Goal: Transaction & Acquisition: Purchase product/service

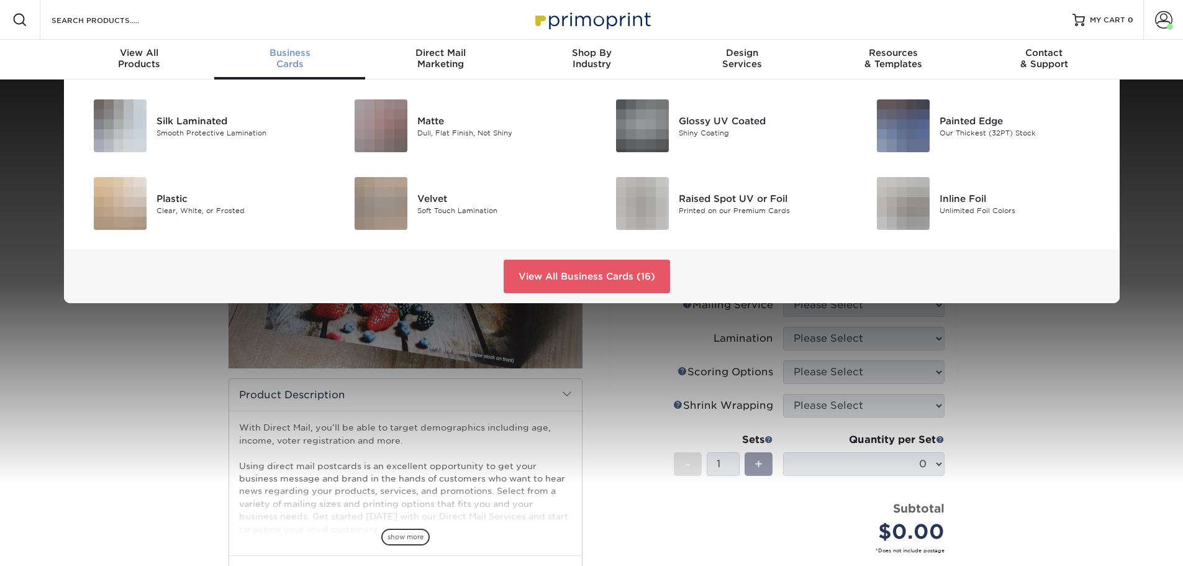
click at [283, 57] on span "Business" at bounding box center [289, 52] width 151 height 11
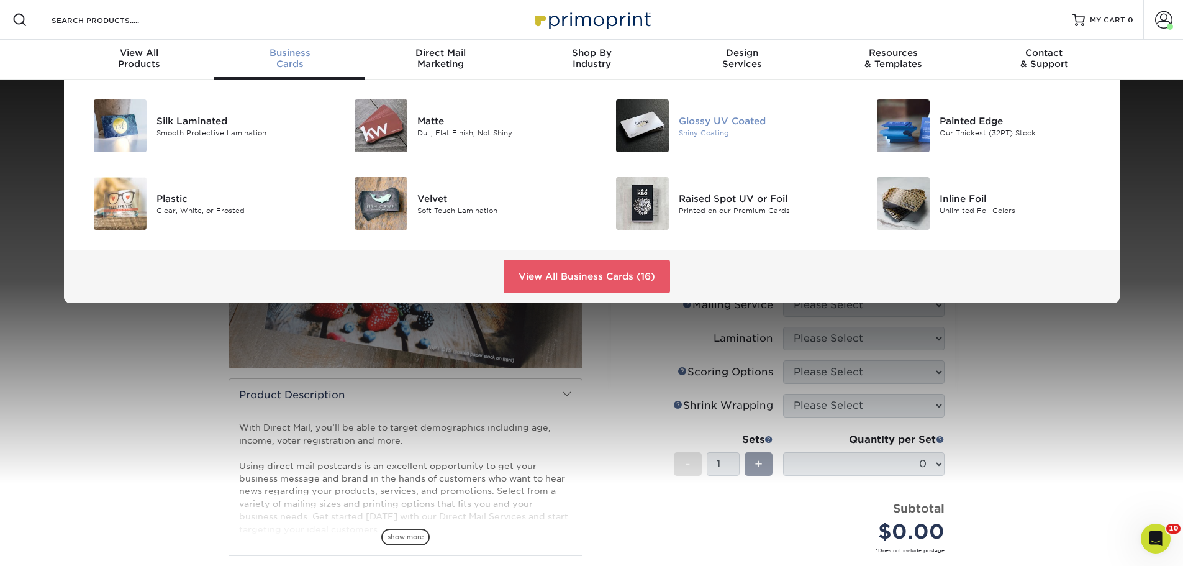
click at [750, 120] on div "Glossy UV Coated" at bounding box center [761, 121] width 165 height 14
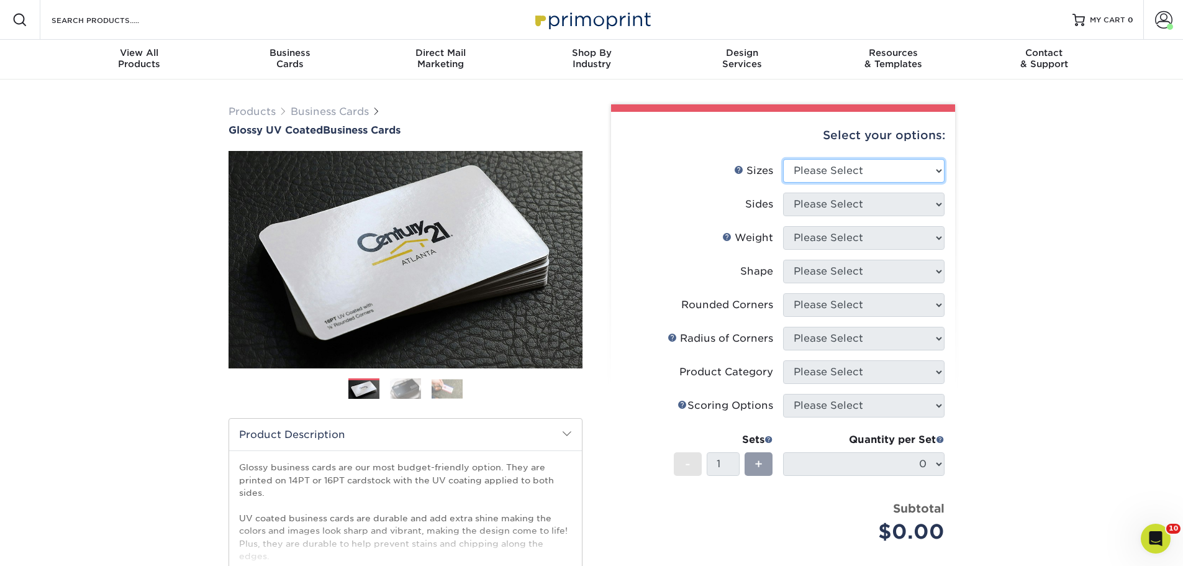
click at [864, 168] on select "Please Select 1.5" x 3.5" - Mini 1.75" x 3.5" - Mini 2" x 2" - Square 2" x 3" -…" at bounding box center [863, 171] width 161 height 24
select select "2.00x3.50"
click at [783, 159] on select "Please Select 1.5" x 3.5" - Mini 1.75" x 3.5" - Mini 2" x 2" - Square 2" x 3" -…" at bounding box center [863, 171] width 161 height 24
click at [859, 206] on select "Please Select Print Both Sides Print Front Only" at bounding box center [863, 204] width 161 height 24
select select "13abbda7-1d64-4f25-8bb2-c179b224825d"
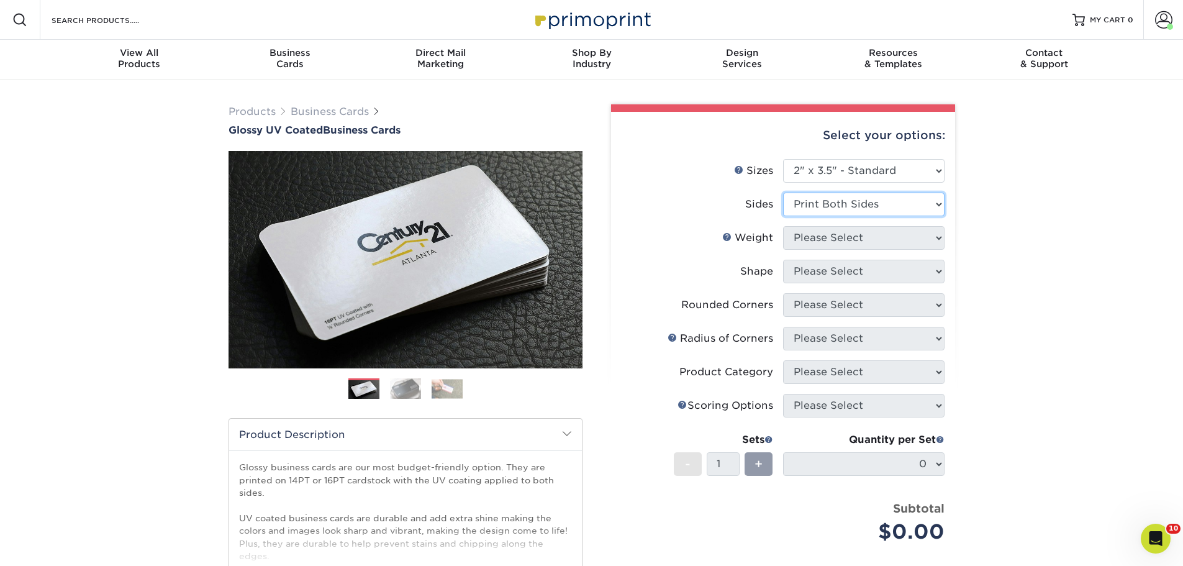
click at [783, 192] on select "Please Select Print Both Sides Print Front Only" at bounding box center [863, 204] width 161 height 24
click at [851, 240] on select "Please Select 16PT 14PT" at bounding box center [863, 238] width 161 height 24
select select "16PT"
click at [783, 226] on select "Please Select 16PT 14PT" at bounding box center [863, 238] width 161 height 24
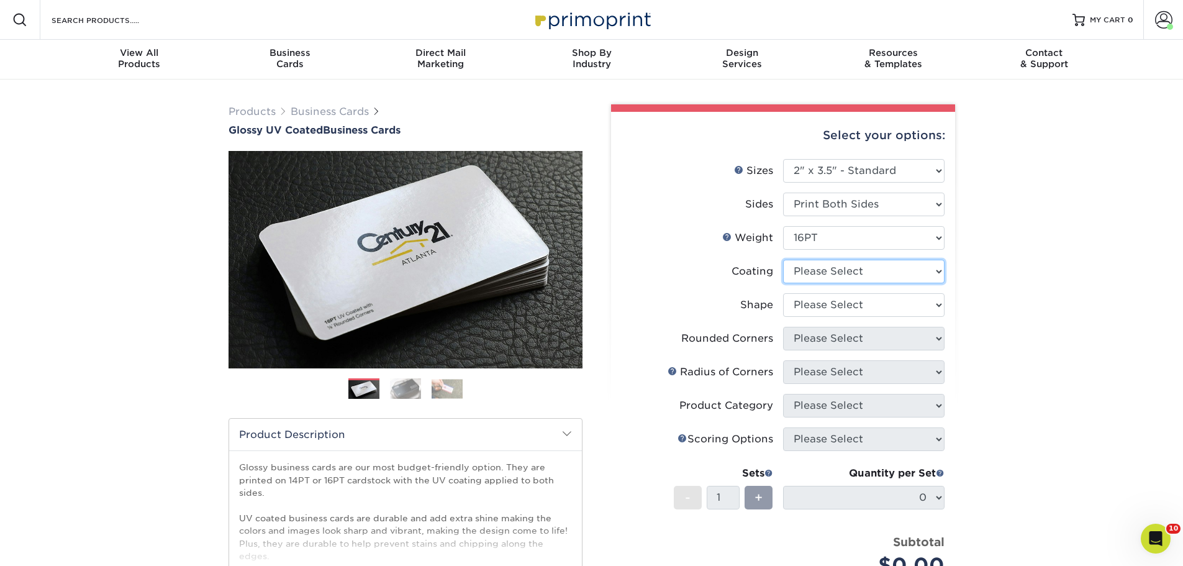
click at [856, 273] on select at bounding box center [863, 272] width 161 height 24
select select "ae367451-b2b8-45df-a344-0f05b6a12993"
click at [783, 260] on select at bounding box center [863, 272] width 161 height 24
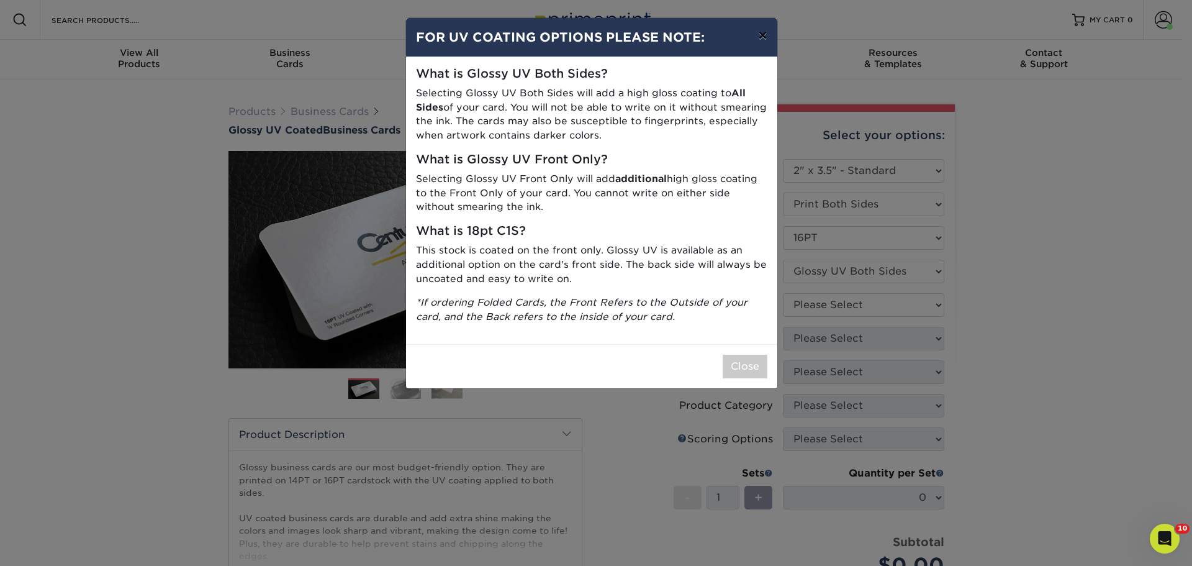
click at [759, 36] on button "×" at bounding box center [762, 35] width 29 height 35
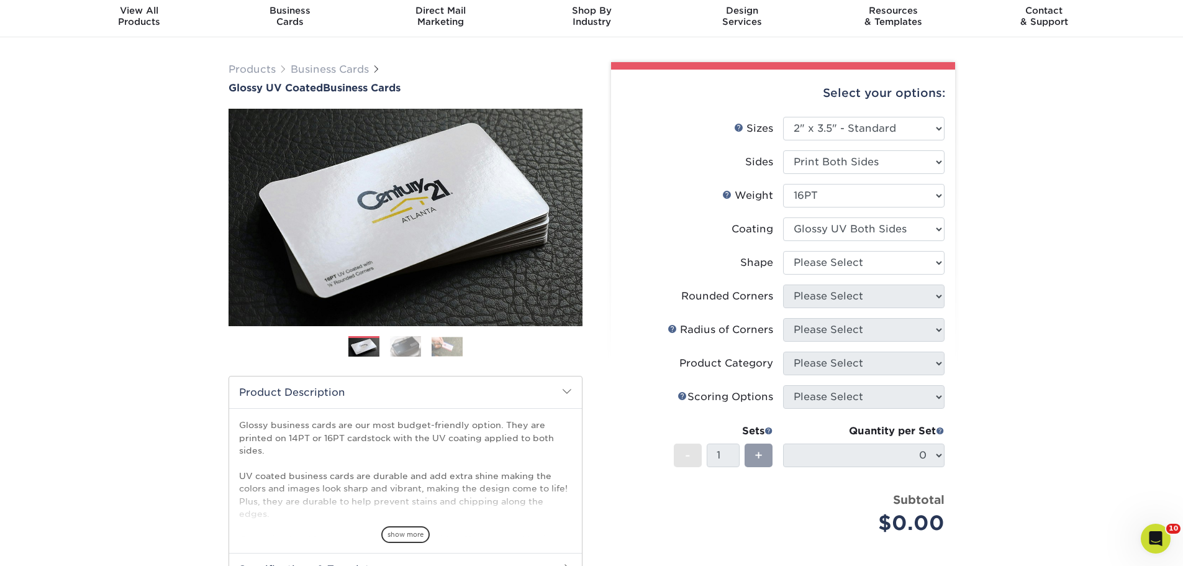
scroll to position [62, 0]
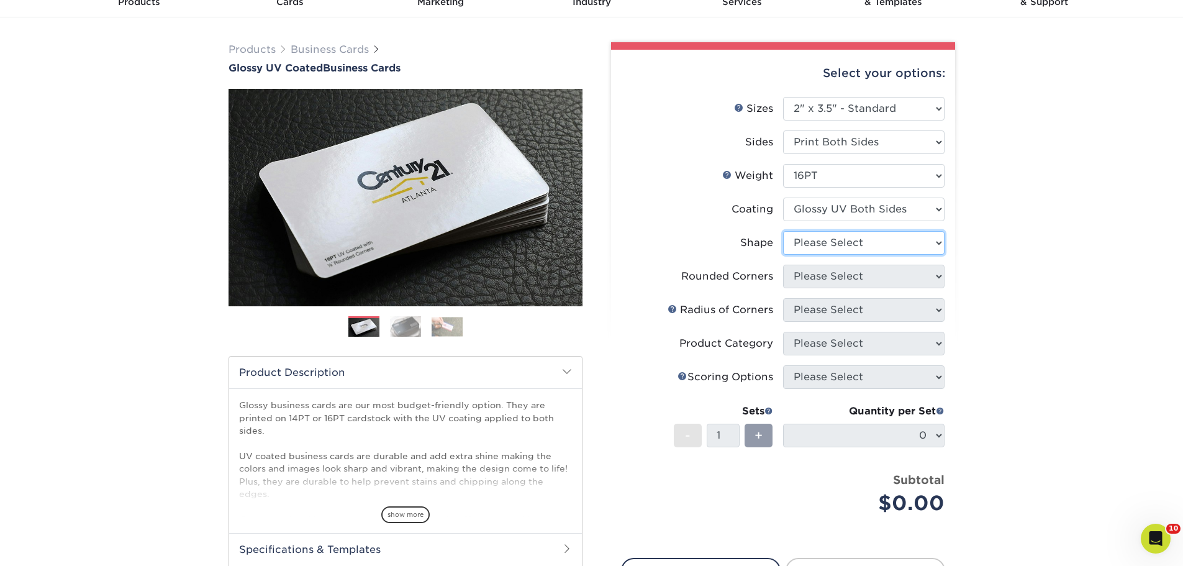
click at [892, 240] on select "Please Select Standard Oval" at bounding box center [863, 243] width 161 height 24
select select "standard"
click at [783, 231] on select "Please Select Standard Oval" at bounding box center [863, 243] width 161 height 24
click at [889, 279] on select "Please Select Yes - Round 2 Corners Yes - Round 4 Corners No" at bounding box center [863, 277] width 161 height 24
select select "0"
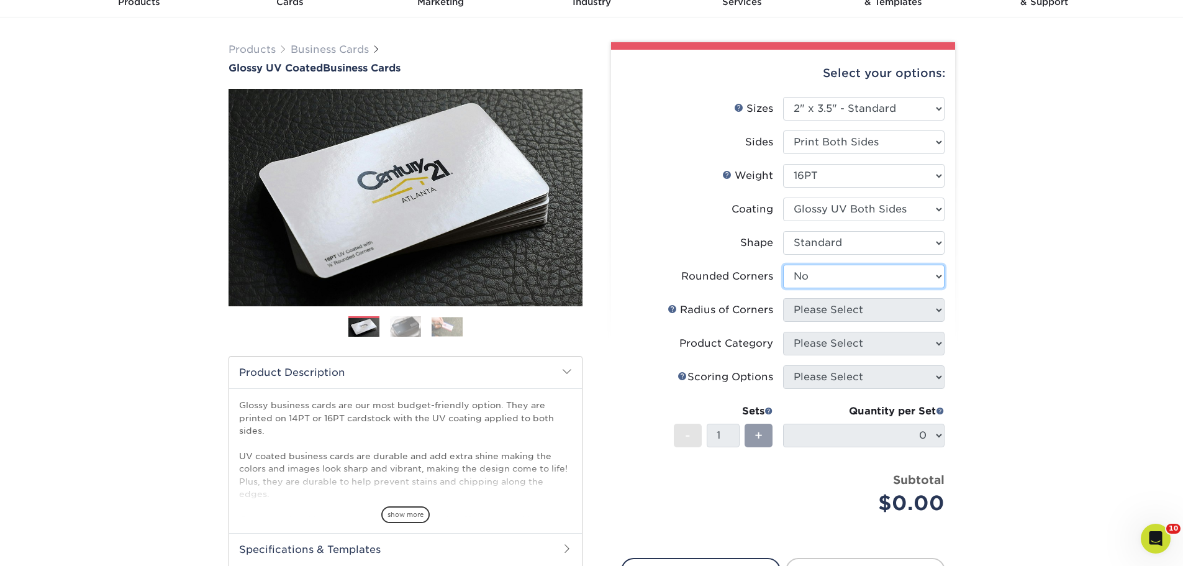
click at [783, 265] on select "Please Select Yes - Round 2 Corners Yes - Round 4 Corners No" at bounding box center [863, 277] width 161 height 24
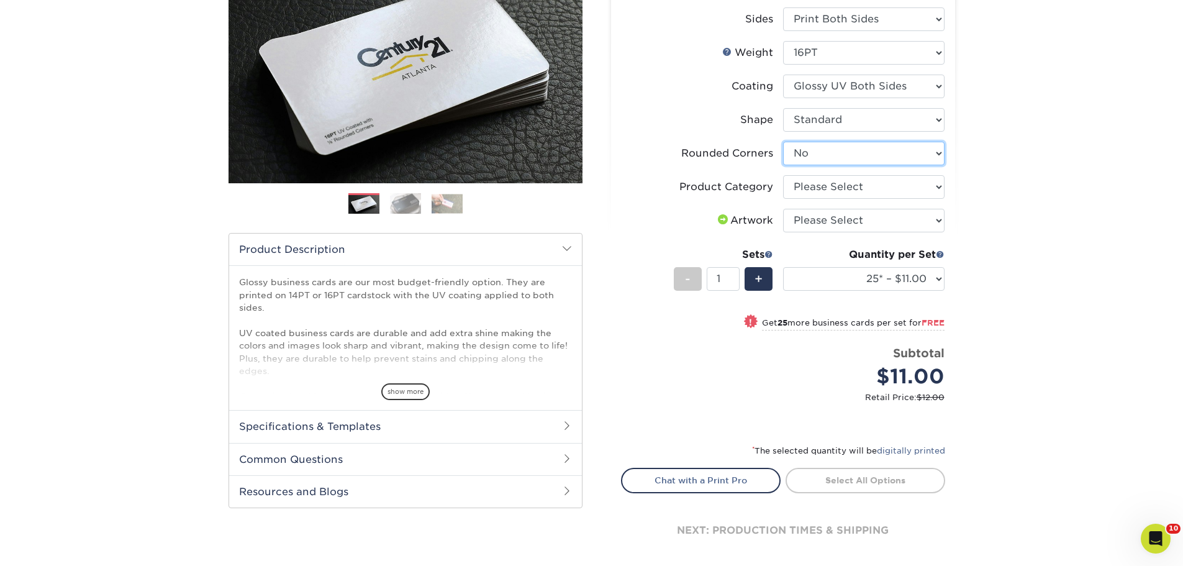
scroll to position [186, 0]
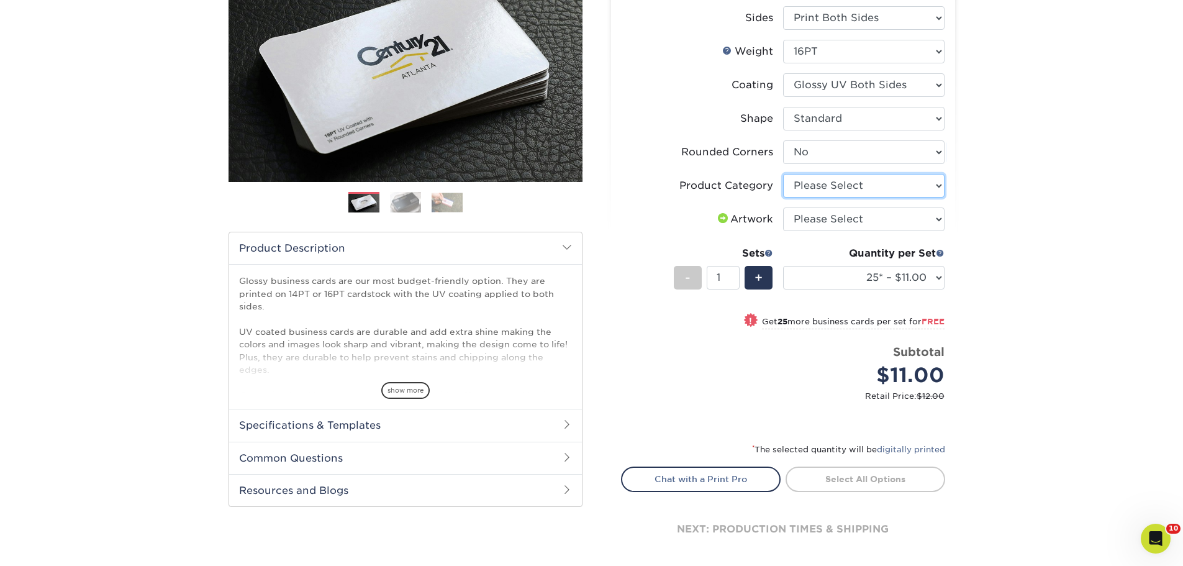
click at [874, 190] on select "Please Select Business Cards" at bounding box center [863, 186] width 161 height 24
select select "3b5148f1-0588-4f88-a218-97bcfdce65c1"
click at [783, 174] on select "Please Select Business Cards" at bounding box center [863, 186] width 161 height 24
click at [870, 225] on select "Please Select I will upload files I need a design - $100" at bounding box center [863, 219] width 161 height 24
select select "upload"
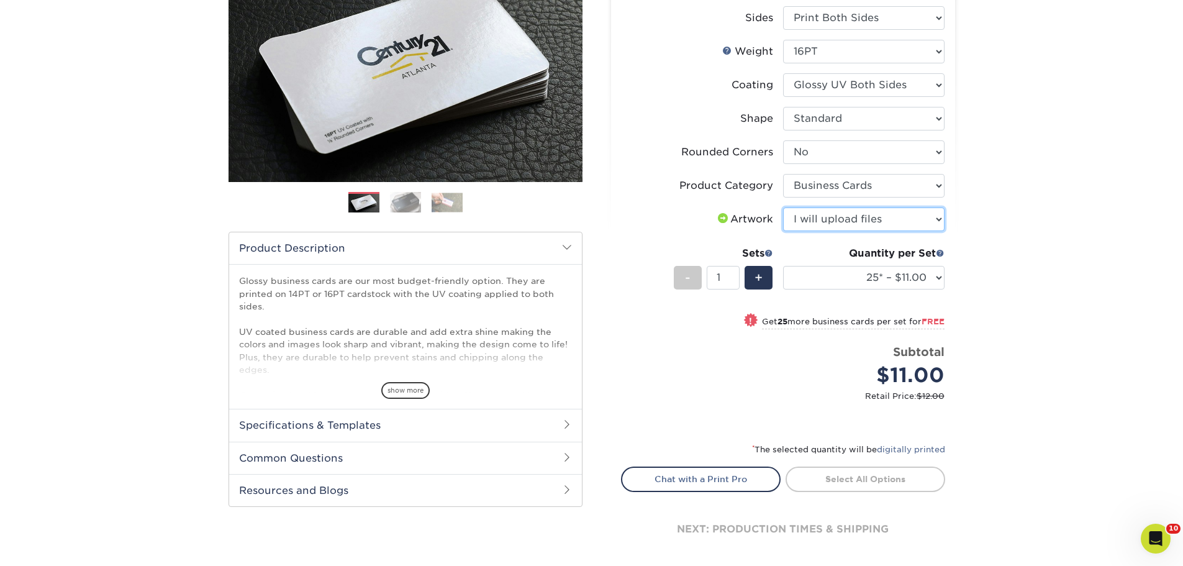
click at [783, 207] on select "Please Select I will upload files I need a design - $100" at bounding box center [863, 219] width 161 height 24
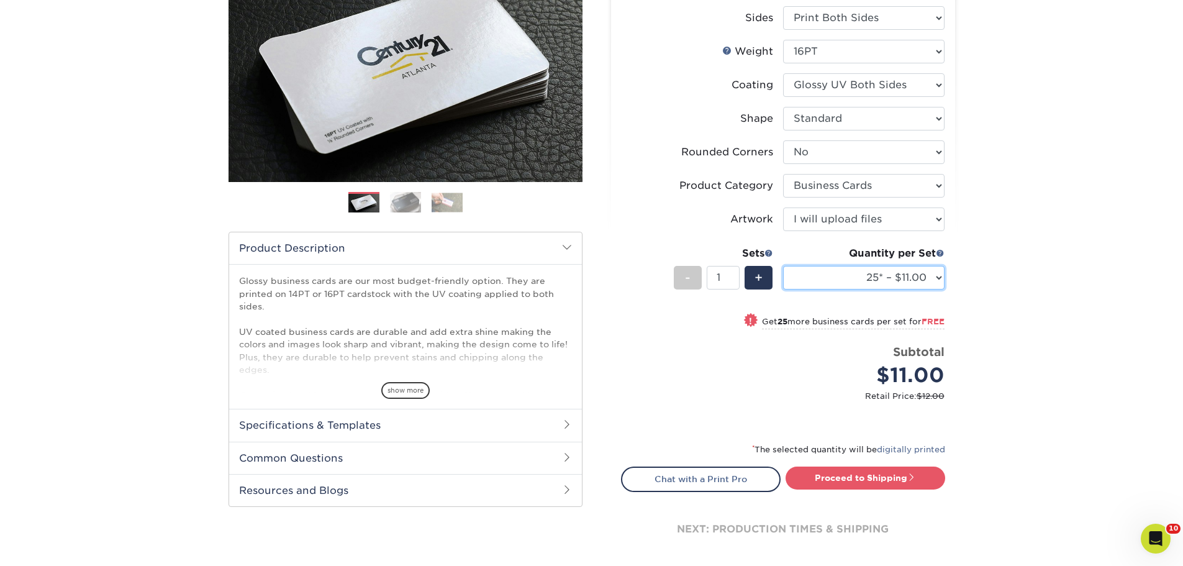
click at [918, 278] on select "25* – $11.00 50* – $11.00 100* – $11.00 250* – $20.00 500 – $39.00 1000 – $49.0…" at bounding box center [863, 278] width 161 height 24
select select "250* – $20.00"
click at [783, 266] on select "25* – $11.00 50* – $11.00 100* – $11.00 250* – $20.00 500 – $39.00 1000 – $49.0…" at bounding box center [863, 278] width 161 height 24
click at [754, 284] on div "+" at bounding box center [759, 278] width 28 height 24
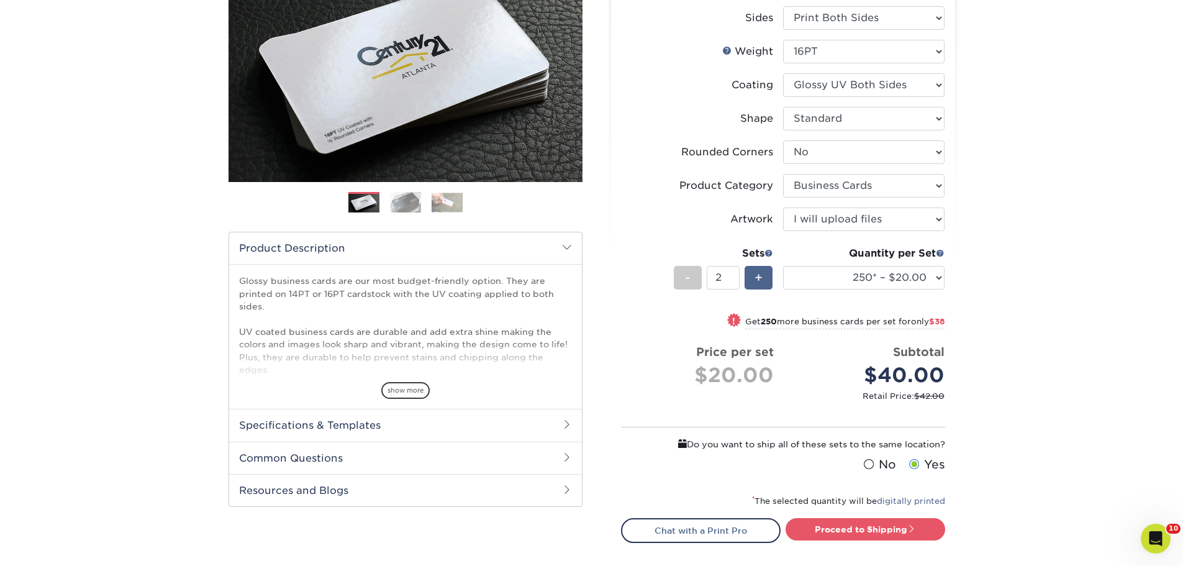
click at [754, 282] on span "+" at bounding box center [758, 277] width 8 height 19
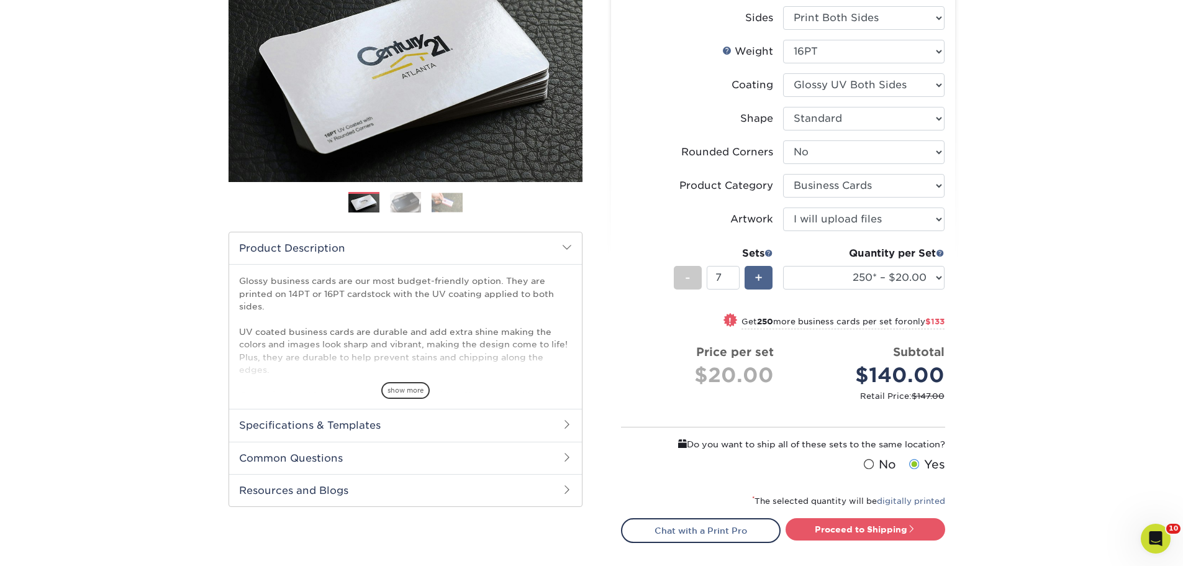
click at [754, 282] on span "+" at bounding box center [758, 277] width 8 height 19
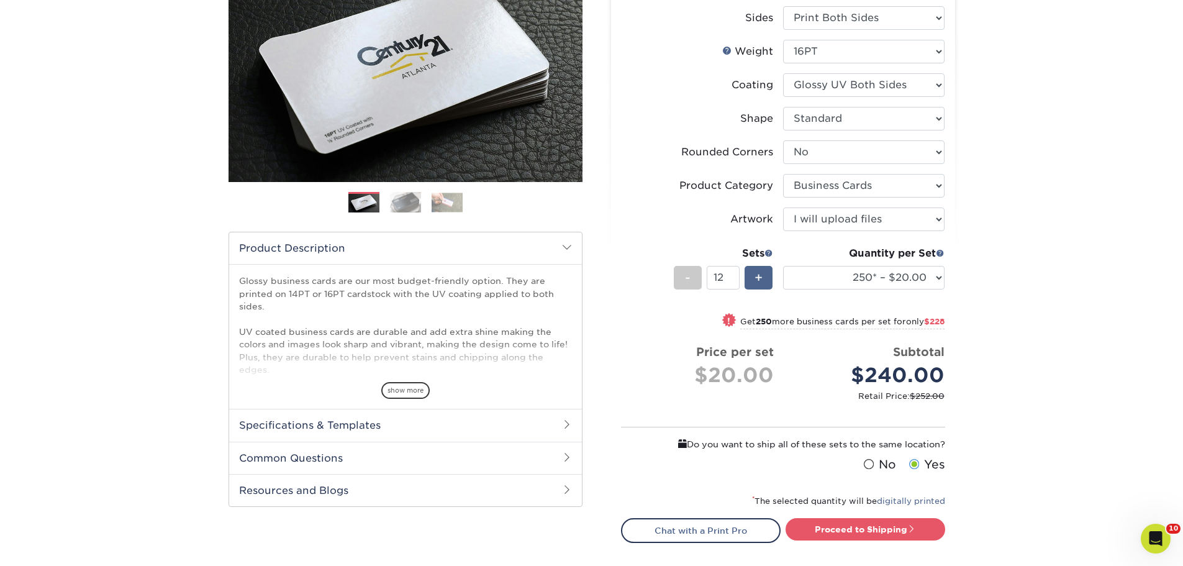
click at [754, 282] on span "+" at bounding box center [758, 277] width 8 height 19
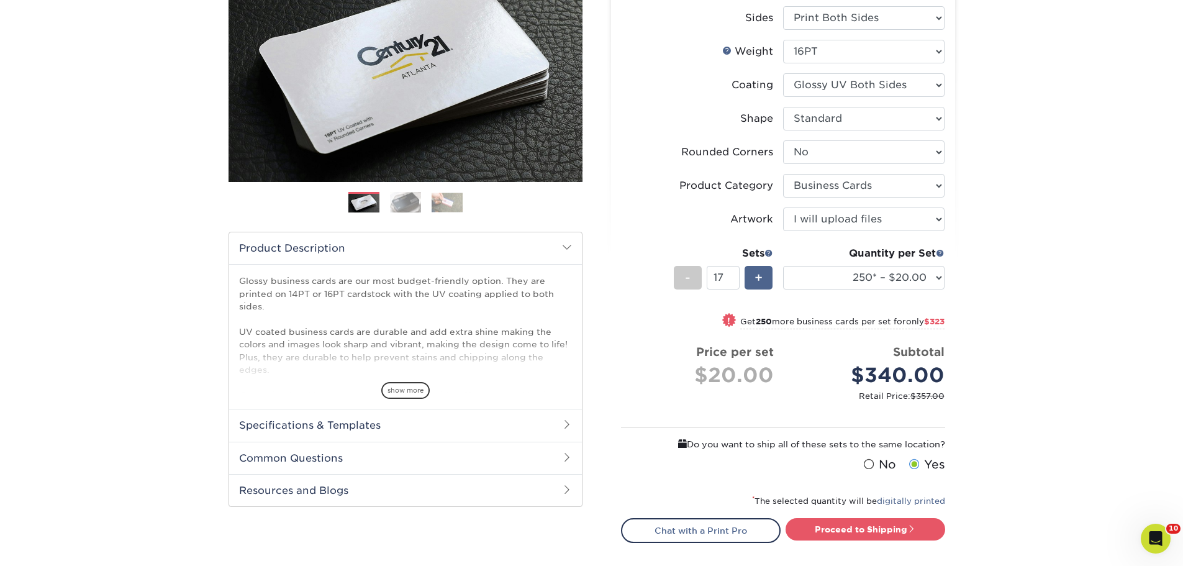
click at [754, 282] on span "+" at bounding box center [758, 277] width 8 height 19
click at [691, 278] on div "-" at bounding box center [688, 278] width 28 height 24
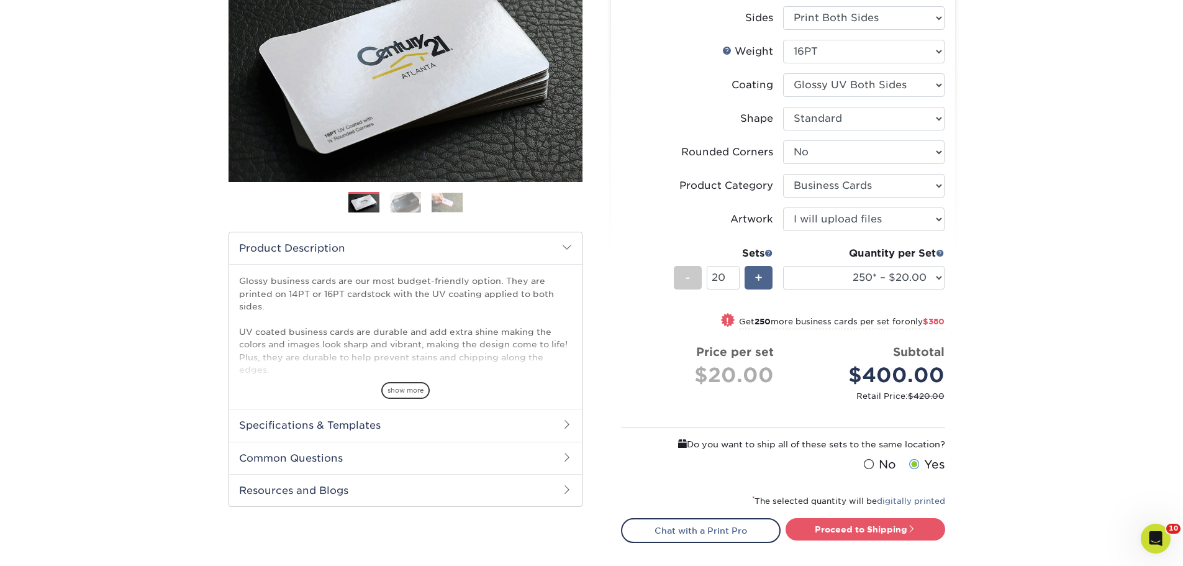
click at [755, 276] on span "+" at bounding box center [758, 277] width 8 height 19
type input "21"
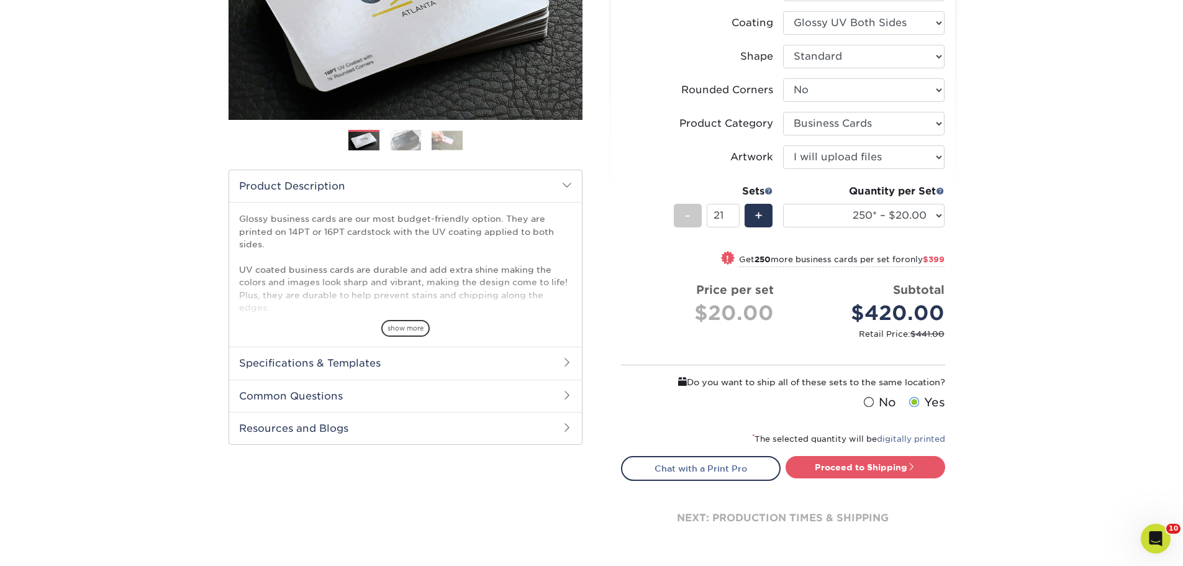
scroll to position [310, 0]
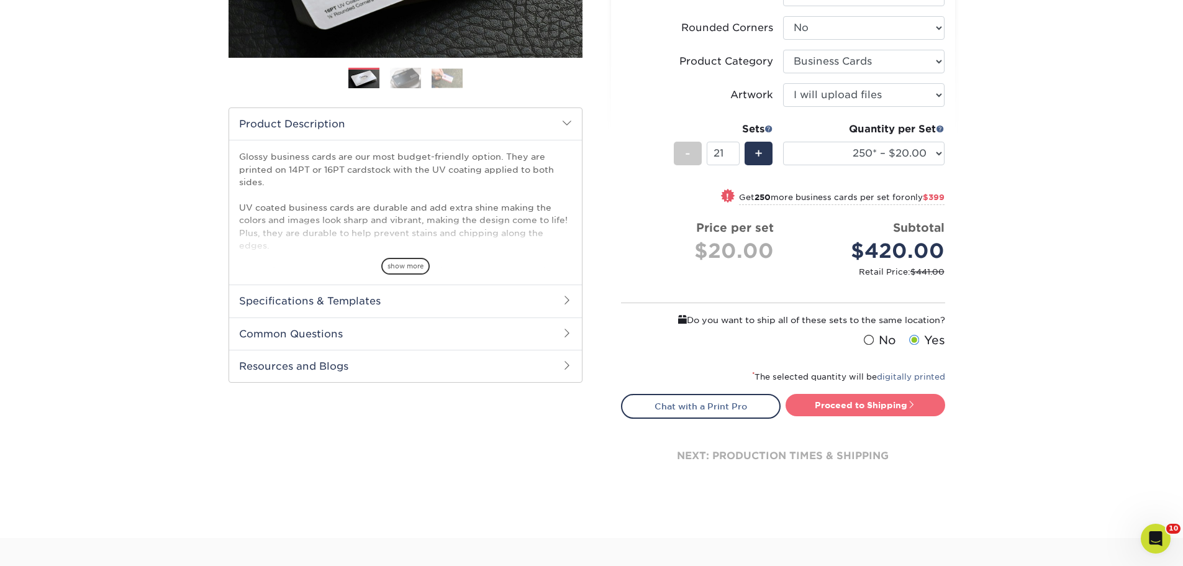
drag, startPoint x: 888, startPoint y: 404, endPoint x: 923, endPoint y: 402, distance: 35.4
click at [888, 404] on link "Proceed to Shipping" at bounding box center [866, 405] width 160 height 22
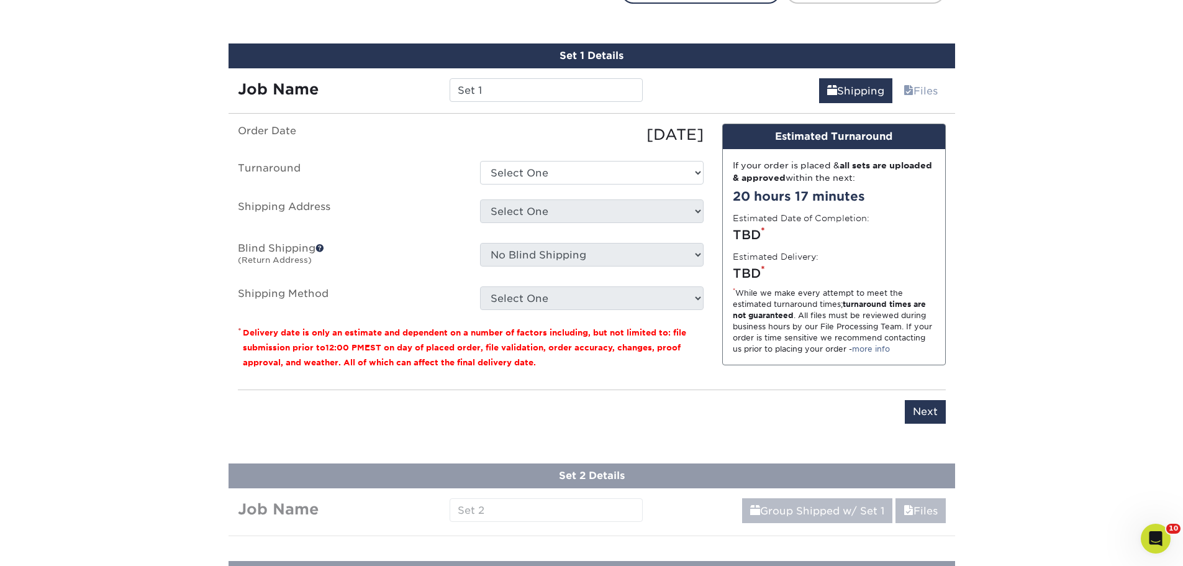
scroll to position [738, 0]
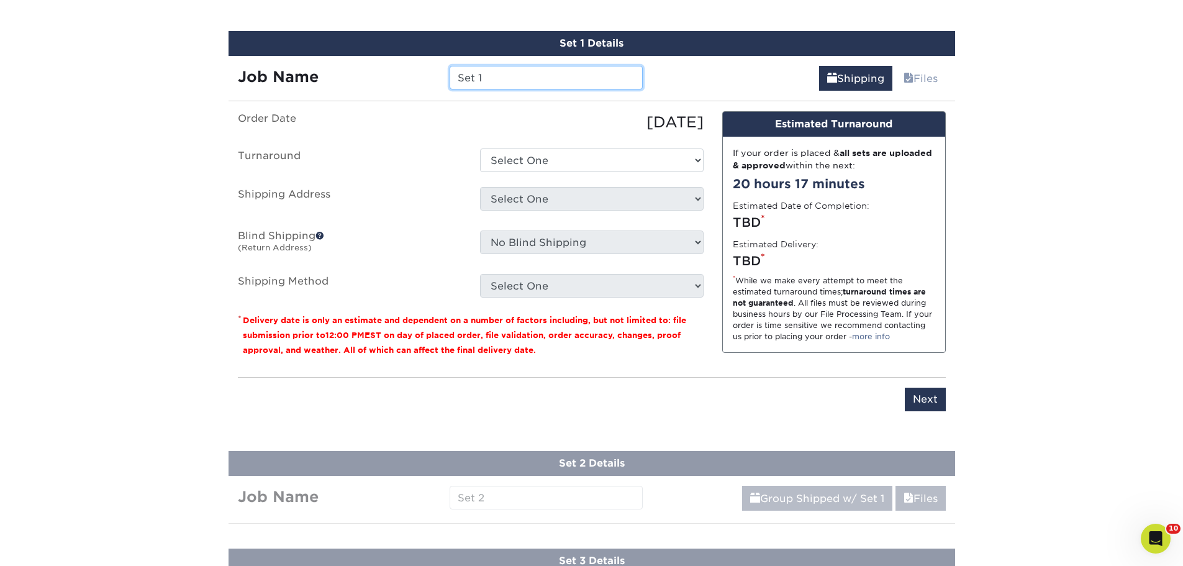
drag, startPoint x: 486, startPoint y: 81, endPoint x: 399, endPoint y: 75, distance: 87.1
click at [399, 75] on div "Job Name Set 1" at bounding box center [441, 78] width 424 height 24
type input "KKing"
click at [545, 159] on select "Select One 2-4 Business Days 2 Day Next Business Day" at bounding box center [592, 160] width 224 height 24
select select "274e0e85-5bbe-4acd-ae79-b59ebbc106a6"
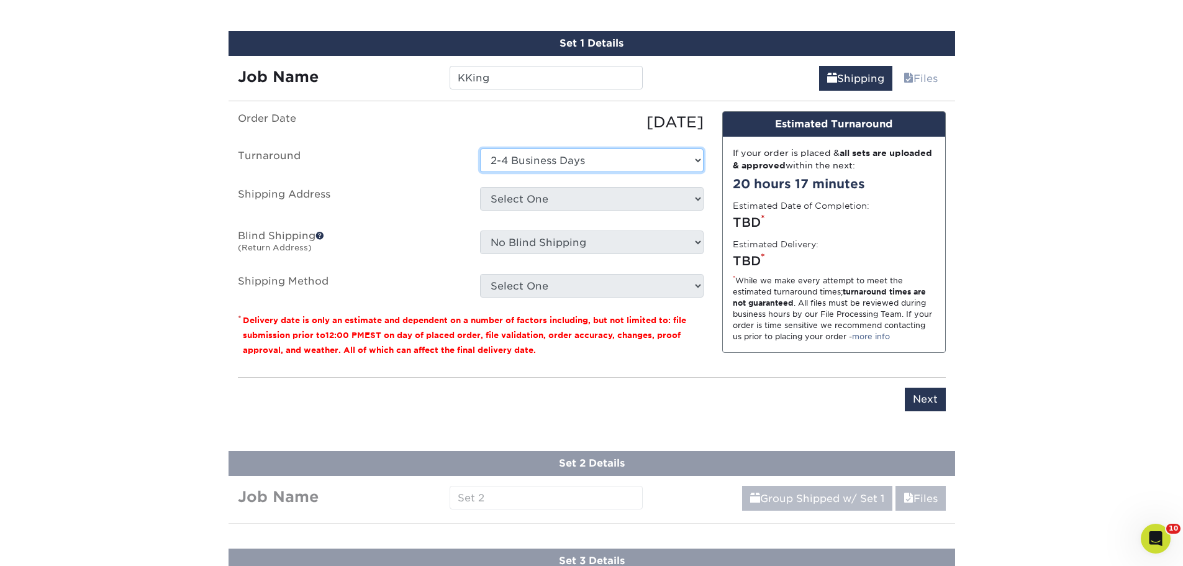
click at [480, 148] on select "Select One 2-4 Business Days 2 Day Next Business Day" at bounding box center [592, 160] width 224 height 24
click at [577, 200] on select "Select One DL FB Foundation Home SEC U Way BBDC UW Work + Add New Address" at bounding box center [592, 199] width 224 height 24
select select "283839"
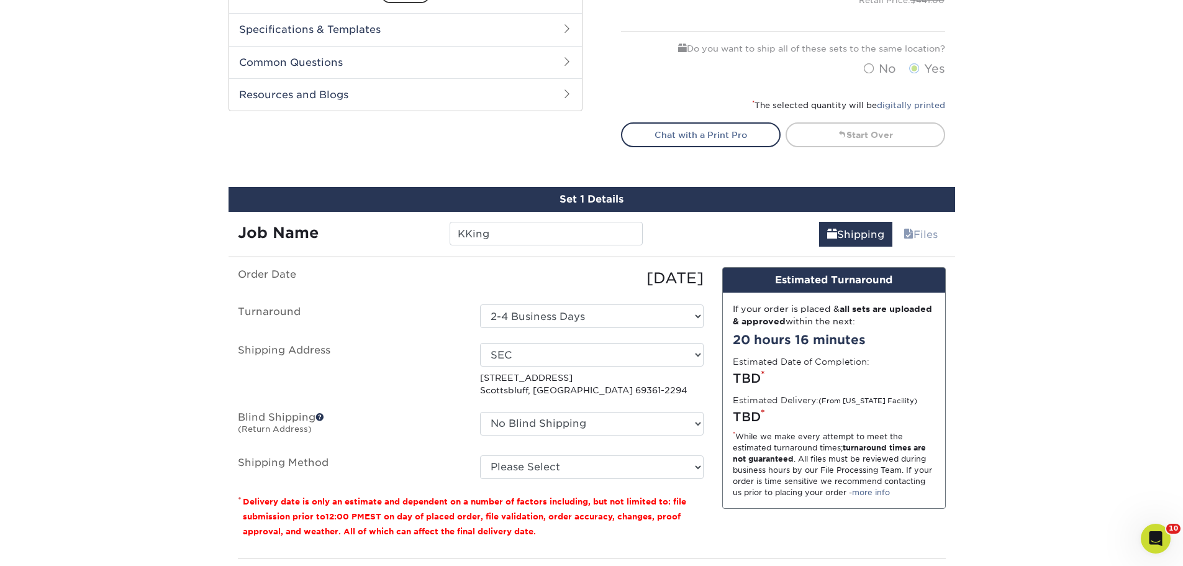
scroll to position [683, 0]
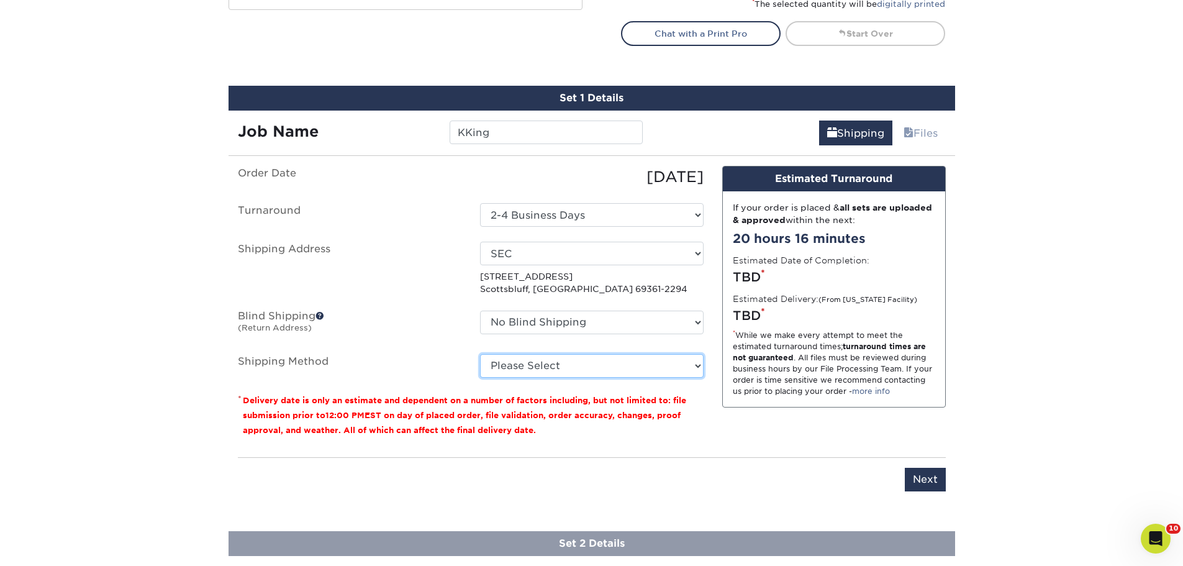
click at [583, 361] on select "Please Select Ground Shipping (+$18.91) 3 Day Shipping Service (+$29.42) 2 Day …" at bounding box center [592, 366] width 224 height 24
select select "03"
click at [480, 354] on select "Please Select Ground Shipping (+$18.91) 3 Day Shipping Service (+$29.42) 2 Day …" at bounding box center [592, 366] width 224 height 24
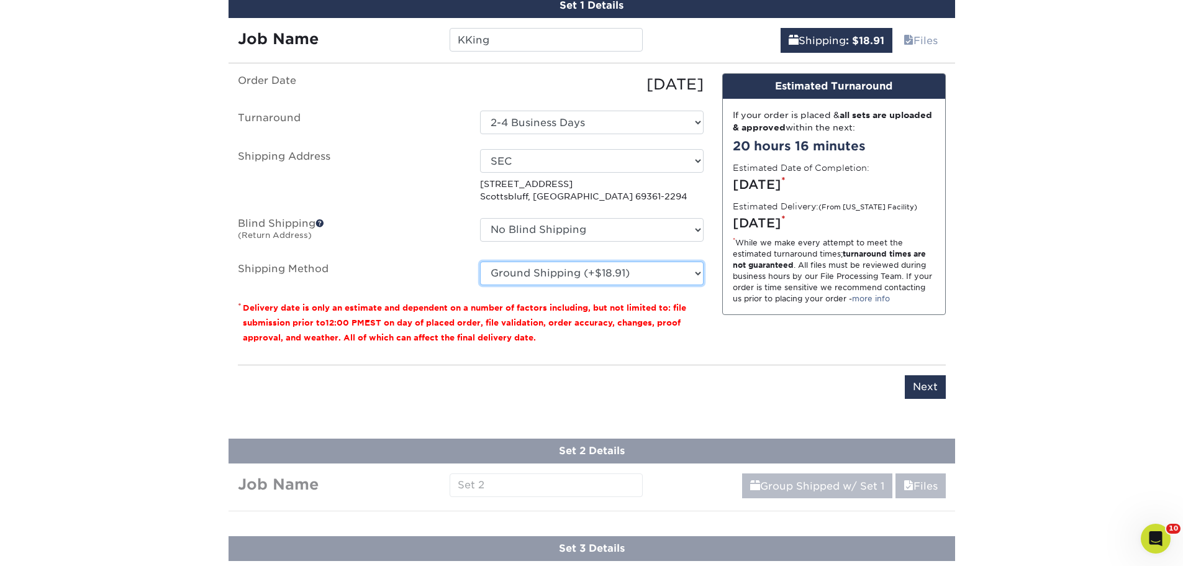
scroll to position [745, 0]
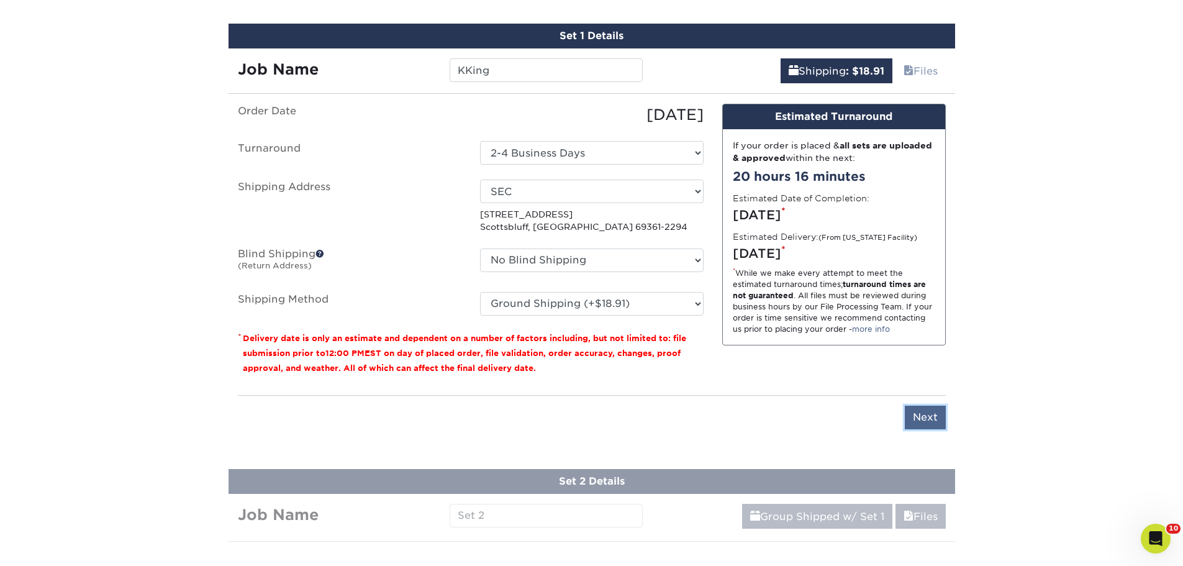
click at [930, 414] on input "Next" at bounding box center [925, 417] width 41 height 24
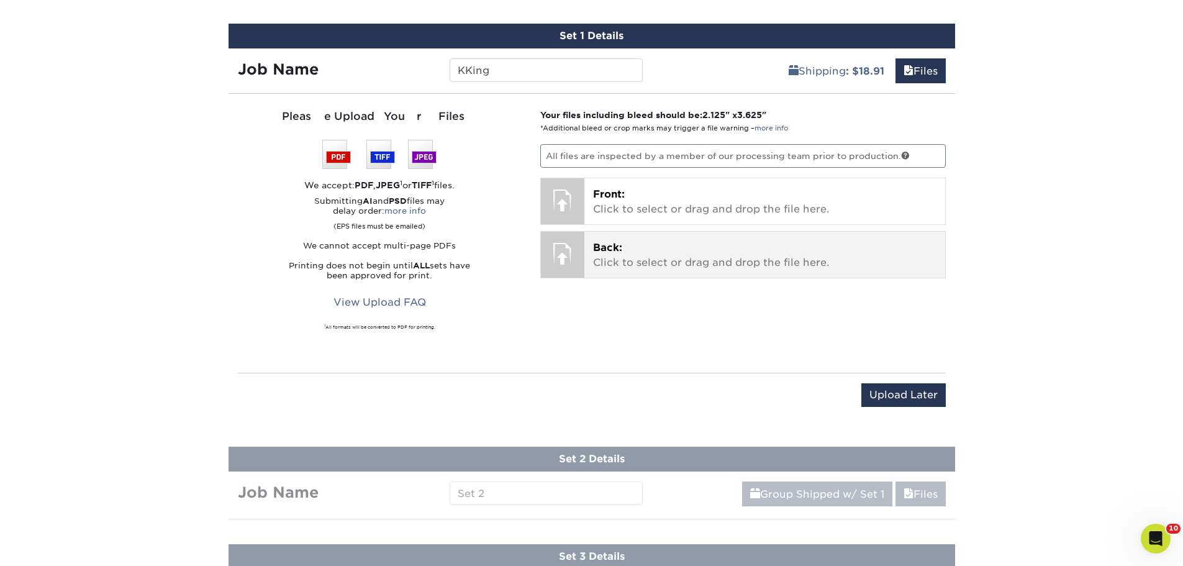
click at [687, 261] on p "Back: Click to select or drag and drop the file here." at bounding box center [764, 255] width 343 height 30
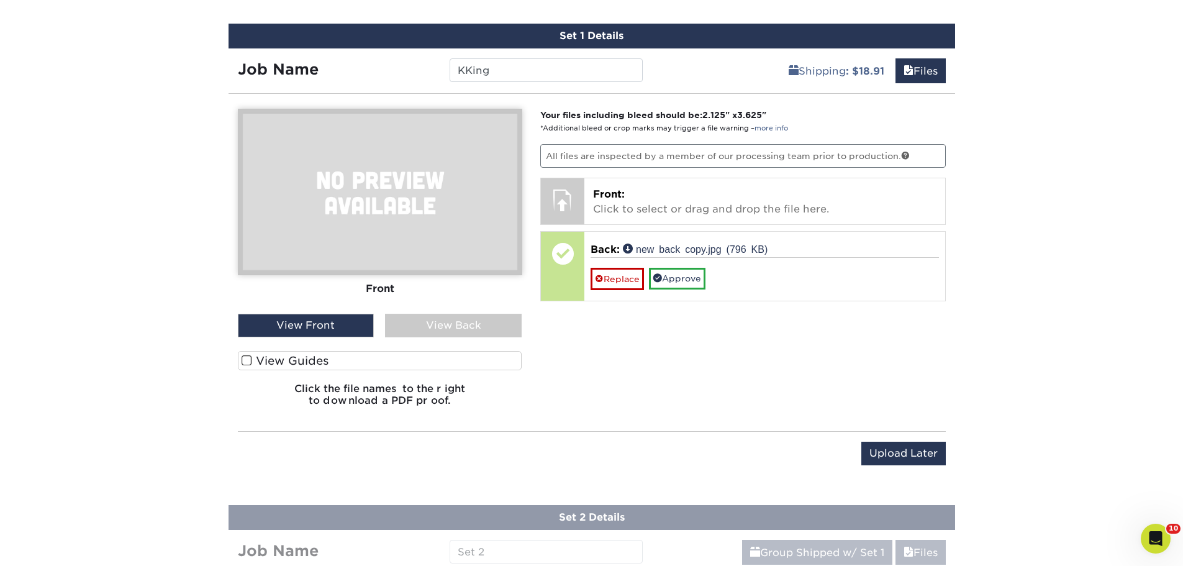
click at [446, 330] on div "View Back" at bounding box center [453, 326] width 137 height 24
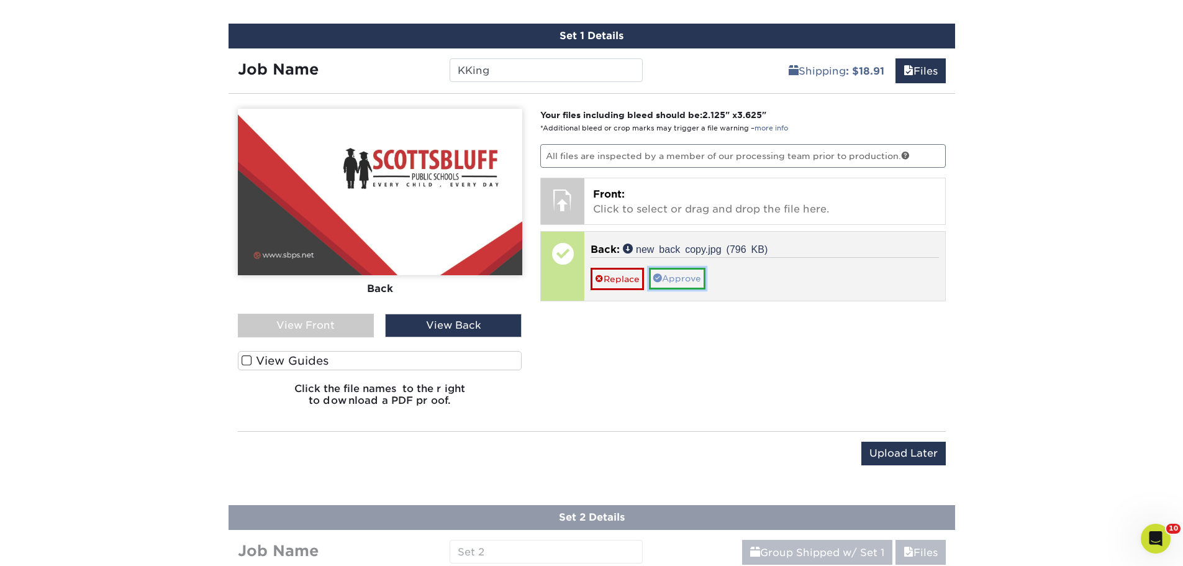
click at [689, 276] on link "Approve" at bounding box center [677, 278] width 57 height 21
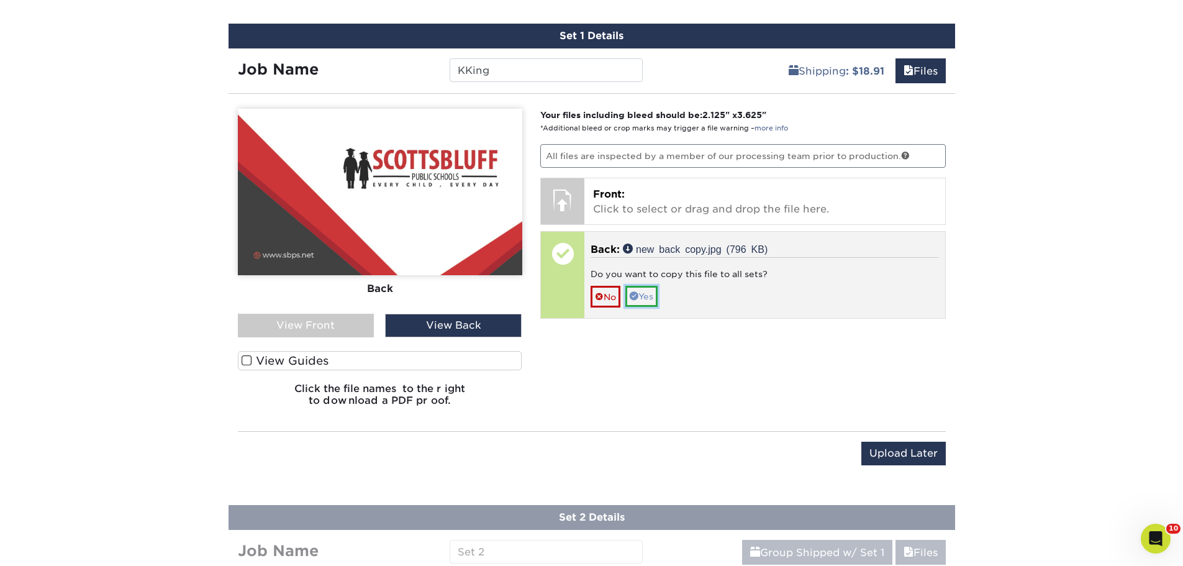
click at [651, 298] on link "Yes" at bounding box center [641, 296] width 32 height 21
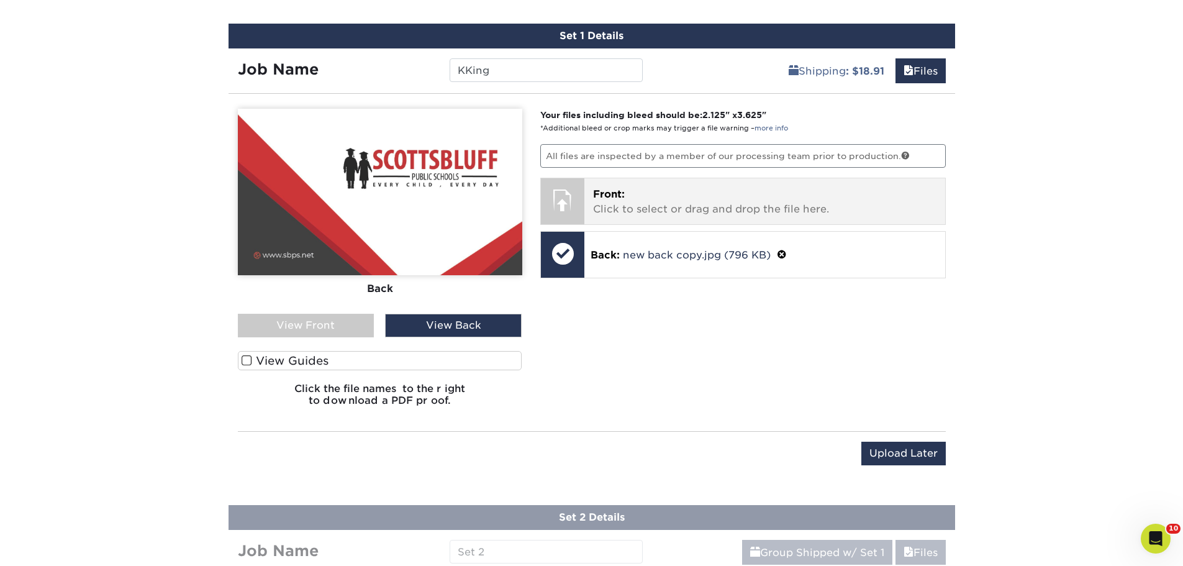
click at [820, 199] on p "Front: Click to select or drag and drop the file here." at bounding box center [764, 202] width 343 height 30
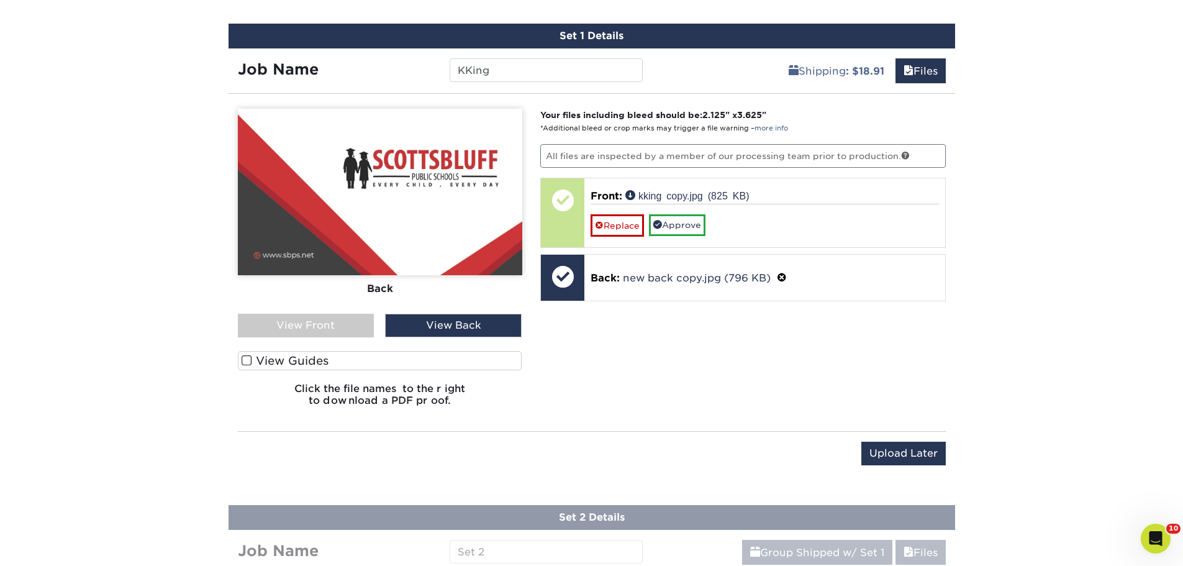
click at [284, 325] on div "View Front" at bounding box center [306, 326] width 137 height 24
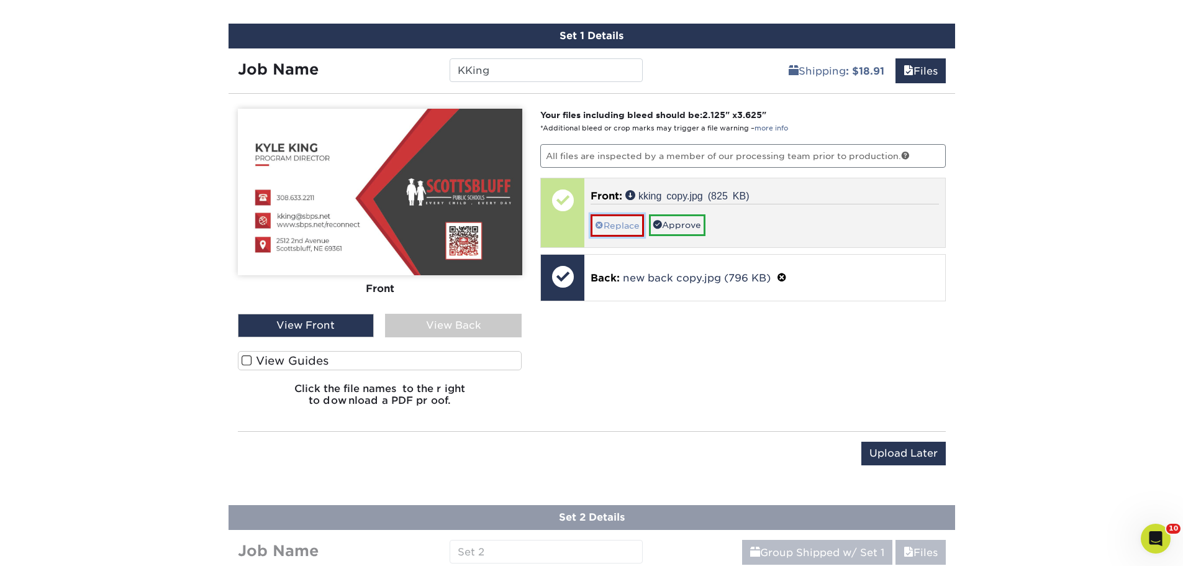
click at [621, 222] on link "Replace" at bounding box center [617, 225] width 53 height 22
